Goal: Information Seeking & Learning: Learn about a topic

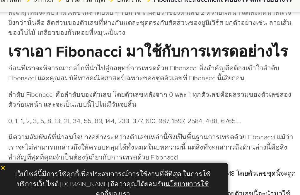
scroll to position [455, 0]
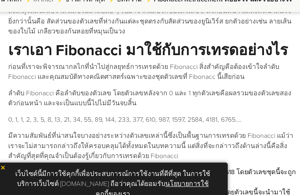
click at [9, 161] on img at bounding box center [11, 163] width 4 height 4
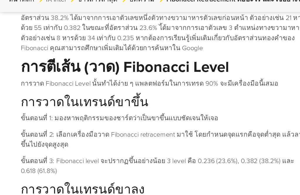
scroll to position [662, 0]
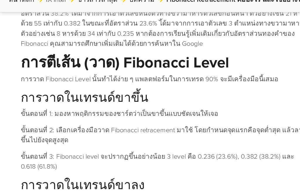
click at [14, 104] on div "Fibonacci Retracement คืออะไร และใช้อย่างไร ค้นหาโดย INFINOX [DATE] 03:29 (GMT …" at bounding box center [150, 11] width 288 height 1194
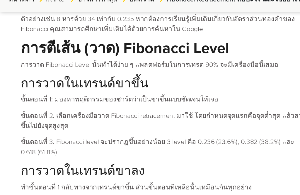
scroll to position [672, 0]
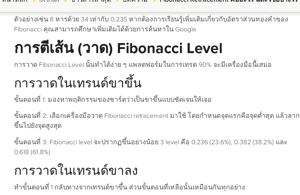
click at [16, 184] on ไปใช้ในการเทรด "การนำ Fibonacci Retracement ไปใช้ในการเทรด" at bounding box center [116, 195] width 203 height 22
click at [83, 173] on p "ทำขั้นตอนที่ 1 กลับทางจากเทรนด์ขาขึ้น ส่วนขั้นตอนที่เหลือนั้นเหมือนกันทุกอย่าง" at bounding box center [116, 176] width 203 height 7
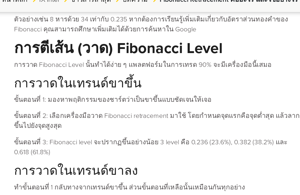
click at [83, 173] on p "ทำขั้นตอนที่ 1 กลับทางจากเทรนด์ขาขึ้น ส่วนขั้นตอนที่เหลือนั้นเหมือนกันทุกอย่าง" at bounding box center [116, 176] width 203 height 7
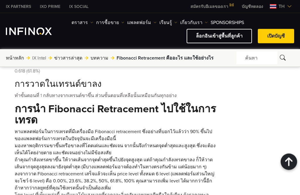
scroll to position [0, 0]
